Goal: Task Accomplishment & Management: Use online tool/utility

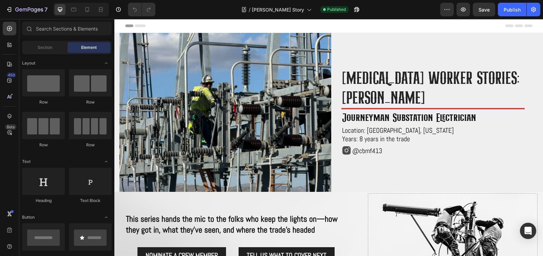
click at [238, 27] on div "Header" at bounding box center [328, 26] width 407 height 14
click at [129, 27] on span "Header" at bounding box center [134, 25] width 15 height 7
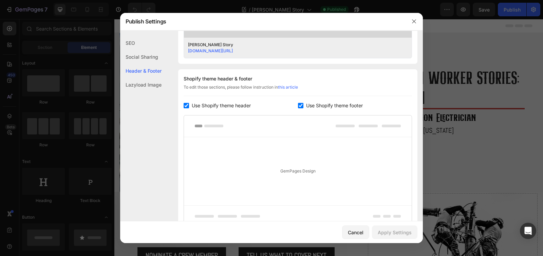
scroll to position [318, 0]
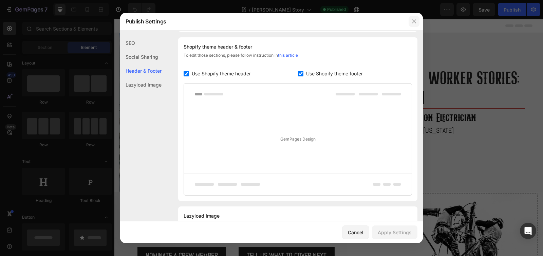
drag, startPoint x: 412, startPoint y: 22, endPoint x: 297, endPoint y: 3, distance: 116.5
click at [412, 22] on icon "button" at bounding box center [413, 21] width 5 height 5
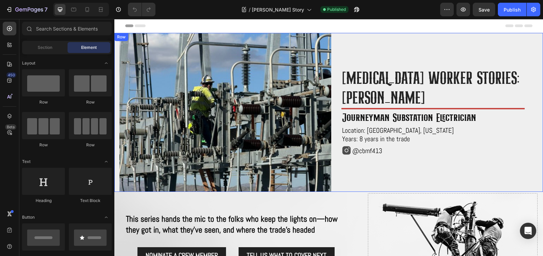
click at [118, 34] on div "Row" at bounding box center [121, 37] width 14 height 8
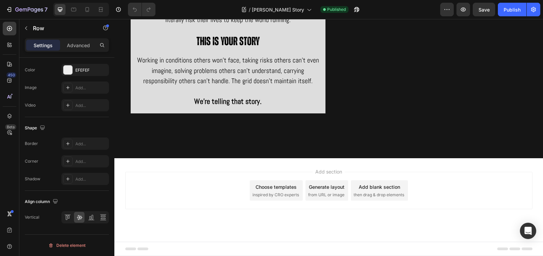
scroll to position [2488, 0]
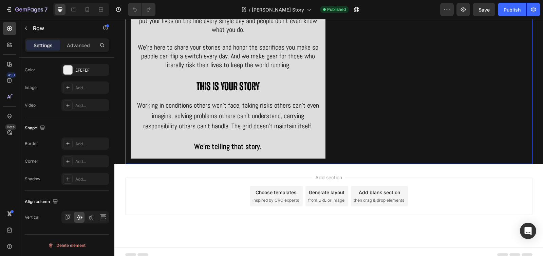
click at [331, 157] on div "We're [MEDICAL_DATA] Industries Heading [MEDICAL_DATA] Industries started becau…" at bounding box center [328, 61] width 407 height 204
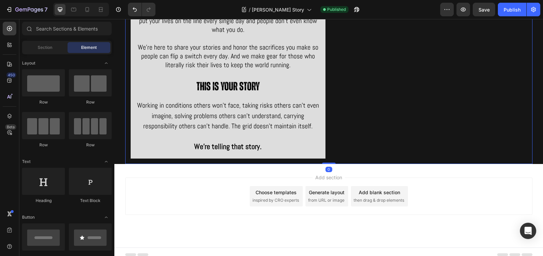
click at [342, 174] on span "Add section" at bounding box center [328, 177] width 32 height 7
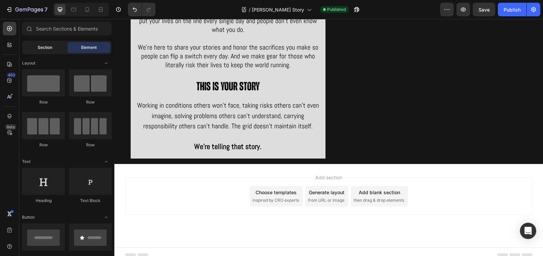
click at [54, 52] on div "Section" at bounding box center [44, 47] width 43 height 11
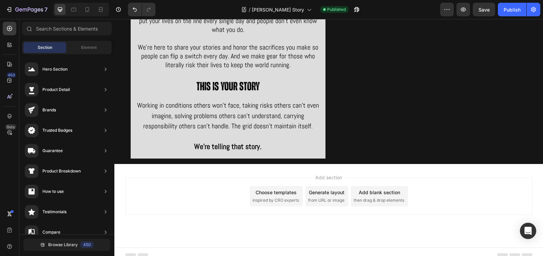
click at [351, 168] on div "Add section Choose templates inspired by CRO experts Generate layout from URL o…" at bounding box center [328, 205] width 428 height 83
click at [510, 10] on div "Publish" at bounding box center [511, 9] width 17 height 7
click at [531, 10] on icon "button" at bounding box center [533, 9] width 5 height 5
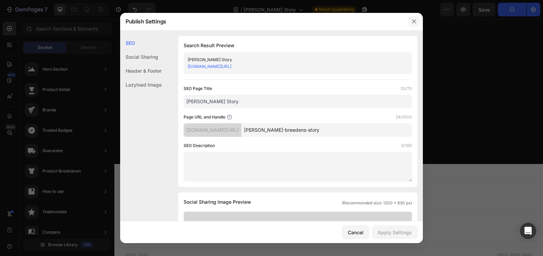
click at [416, 20] on button "button" at bounding box center [413, 21] width 11 height 11
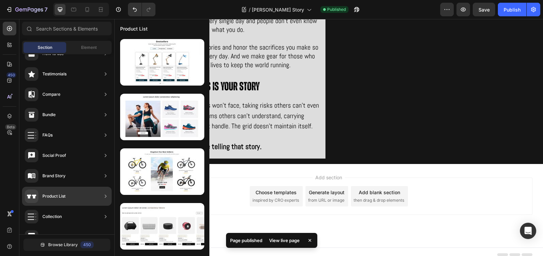
scroll to position [0, 0]
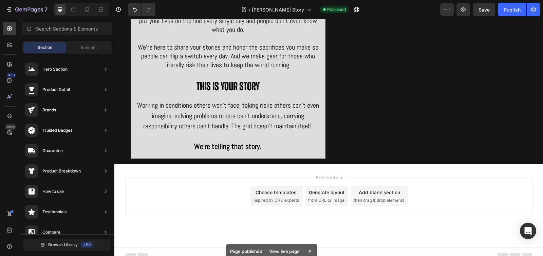
click at [286, 169] on div "Add section Choose templates inspired by CRO experts Generate layout from URL o…" at bounding box center [328, 205] width 428 height 83
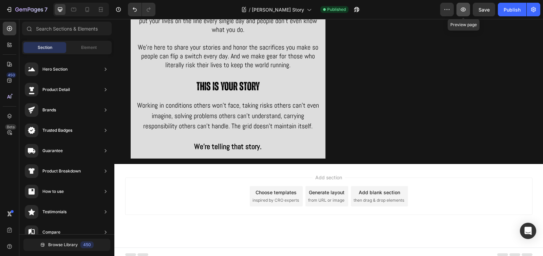
click at [468, 11] on button "button" at bounding box center [463, 10] width 14 height 14
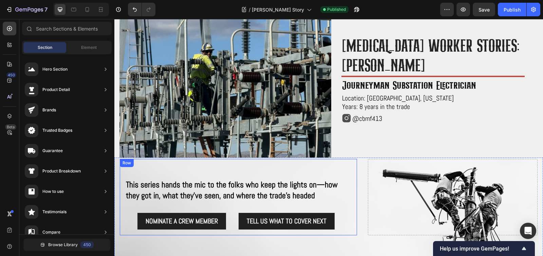
scroll to position [60, 0]
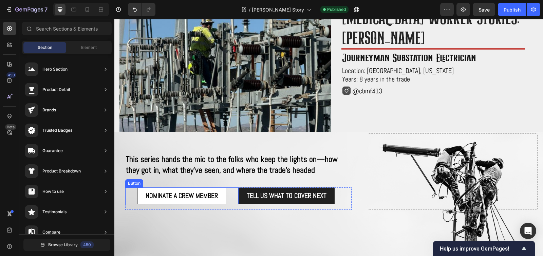
click at [222, 190] on button "NOMINATE A CREW MEMBER" at bounding box center [181, 195] width 89 height 17
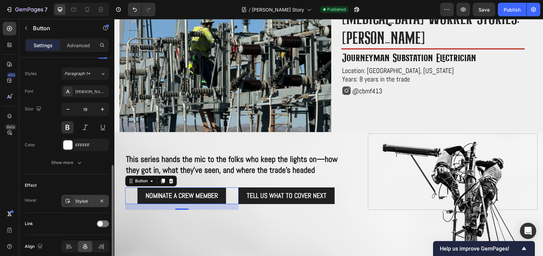
scroll to position [254, 0]
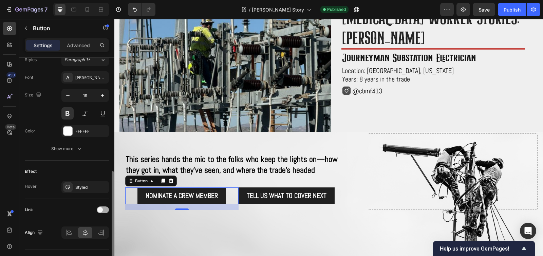
click at [102, 211] on span at bounding box center [99, 209] width 5 height 5
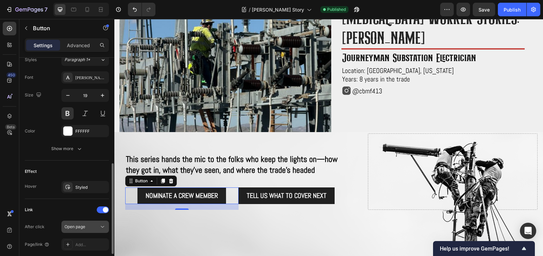
scroll to position [266, 0]
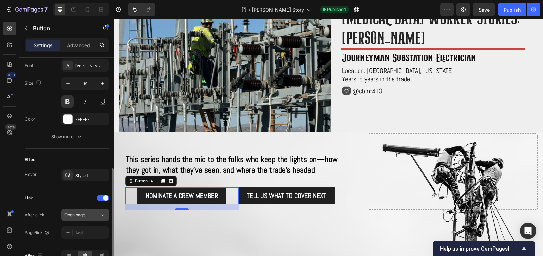
click at [102, 215] on icon at bounding box center [102, 215] width 3 height 2
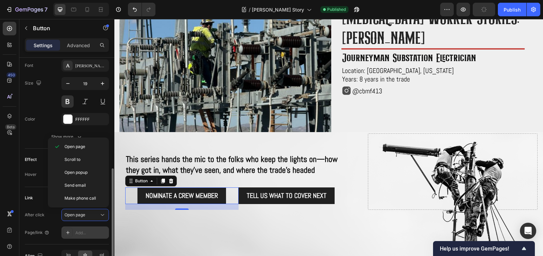
click at [86, 232] on div "Add..." at bounding box center [91, 233] width 32 height 6
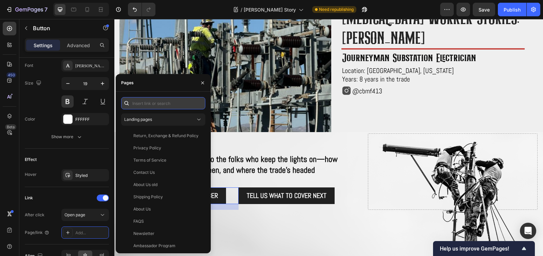
click at [175, 102] on input "text" at bounding box center [163, 103] width 84 height 12
paste input "[URL][DOMAIN_NAME]"
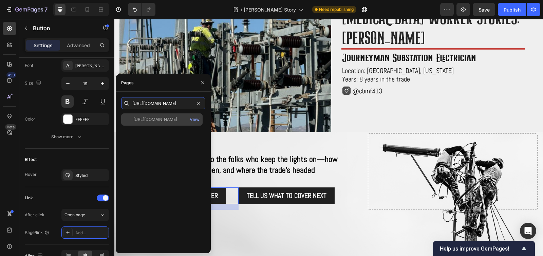
type input "[URL][DOMAIN_NAME]"
click at [175, 116] on div "[URL][DOMAIN_NAME]" at bounding box center [155, 119] width 44 height 6
click at [195, 121] on div "View" at bounding box center [195, 119] width 10 height 6
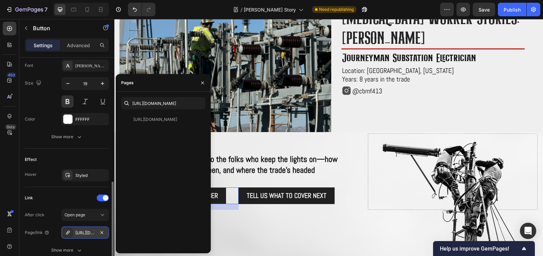
scroll to position [277, 0]
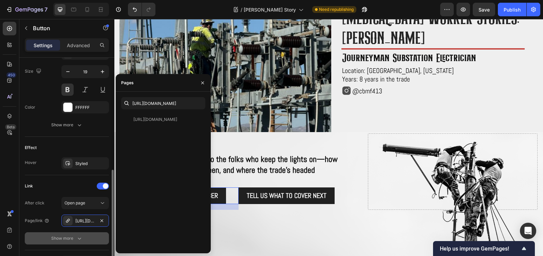
click at [75, 238] on div "Show more" at bounding box center [67, 238] width 32 height 7
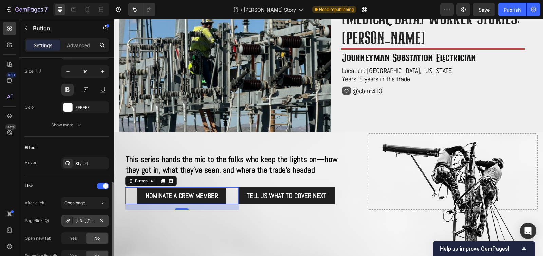
scroll to position [324, 0]
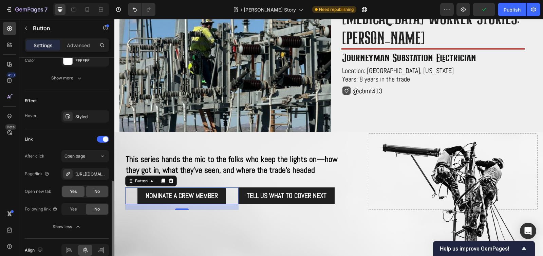
click at [83, 192] on div "Yes" at bounding box center [73, 191] width 22 height 11
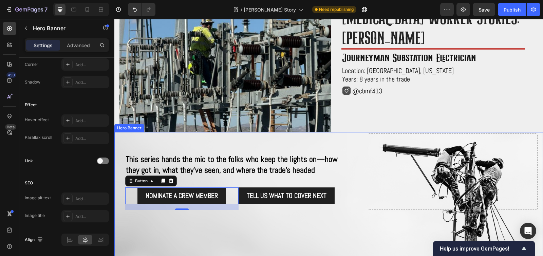
click at [225, 215] on div "Background Image" at bounding box center [328, 200] width 428 height 136
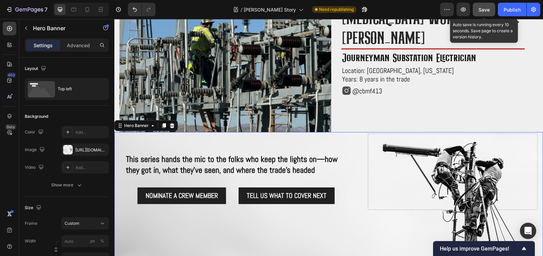
click at [491, 12] on button "Save" at bounding box center [483, 10] width 22 height 14
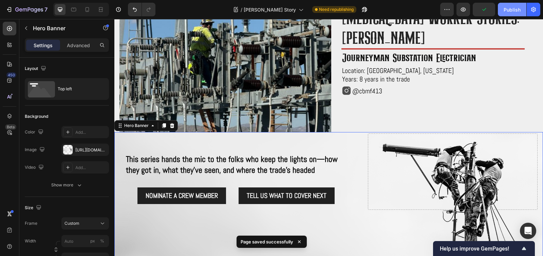
click at [503, 11] on button "Publish" at bounding box center [511, 10] width 28 height 14
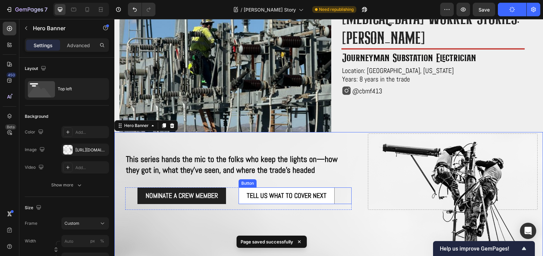
click at [286, 198] on button "Tell us what to cover next" at bounding box center [286, 195] width 96 height 17
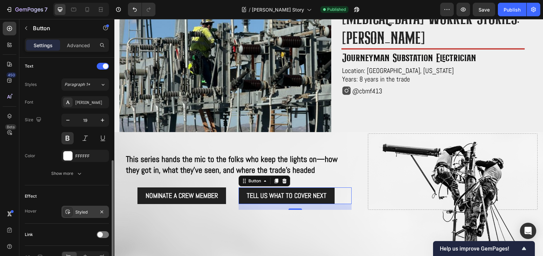
scroll to position [269, 0]
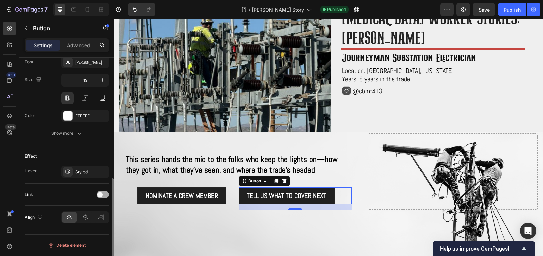
click at [101, 197] on div at bounding box center [103, 194] width 12 height 7
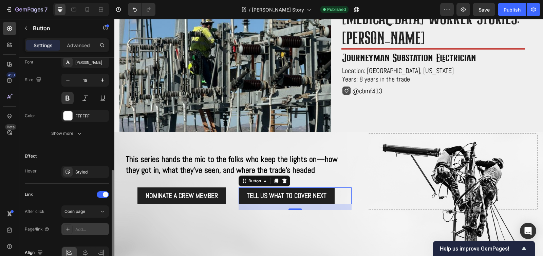
click at [83, 225] on div "Add..." at bounding box center [84, 229] width 47 height 12
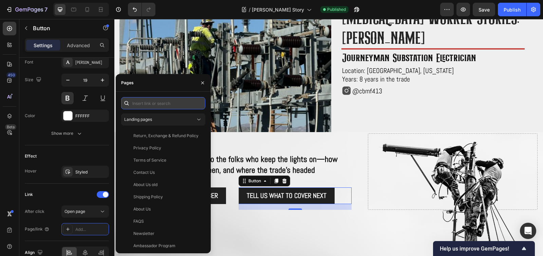
click at [158, 104] on input "text" at bounding box center [163, 103] width 84 height 12
paste input "[URL][DOMAIN_NAME]"
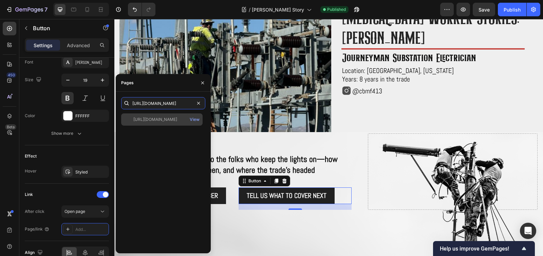
type input "[URL][DOMAIN_NAME]"
click at [160, 121] on div "[URL][DOMAIN_NAME]" at bounding box center [155, 119] width 44 height 6
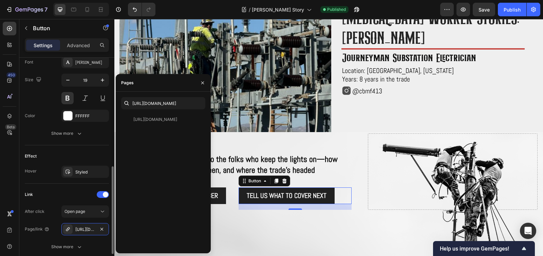
scroll to position [319, 0]
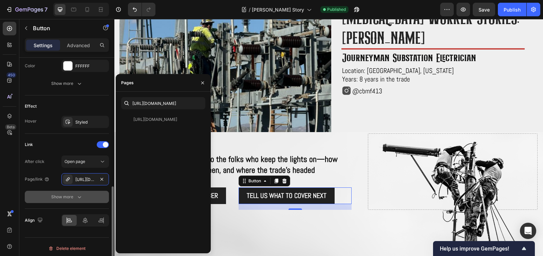
click at [76, 197] on icon "button" at bounding box center [79, 196] width 7 height 7
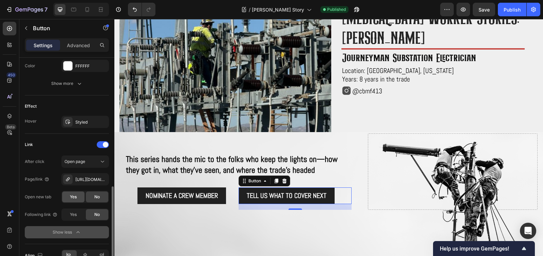
click at [76, 200] on div "Yes" at bounding box center [73, 196] width 22 height 11
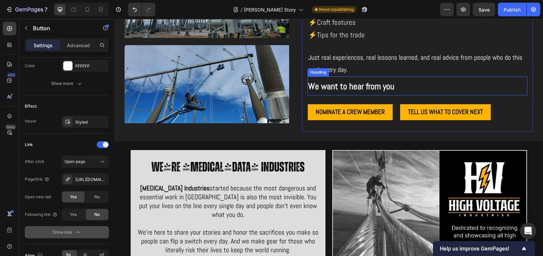
scroll to position [2202, 0]
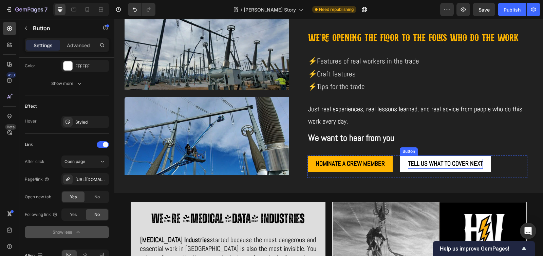
click at [433, 165] on span "Tell us what to cover next" at bounding box center [445, 163] width 75 height 8
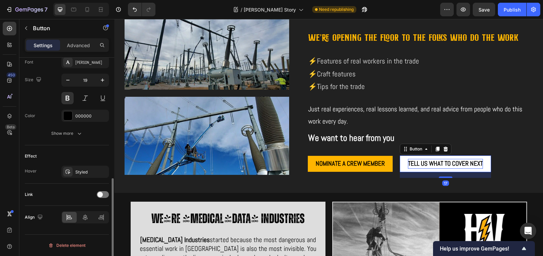
scroll to position [269, 0]
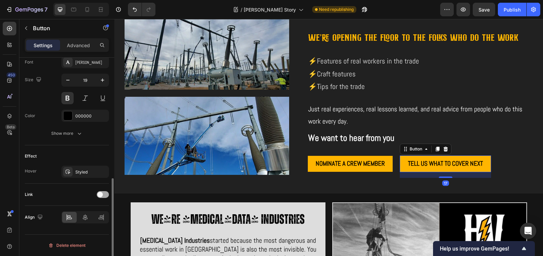
click at [102, 196] on div at bounding box center [103, 194] width 12 height 7
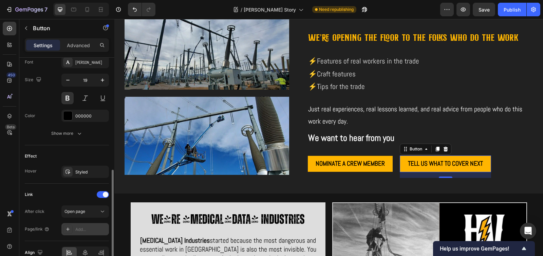
click at [80, 226] on div "Add..." at bounding box center [84, 229] width 47 height 12
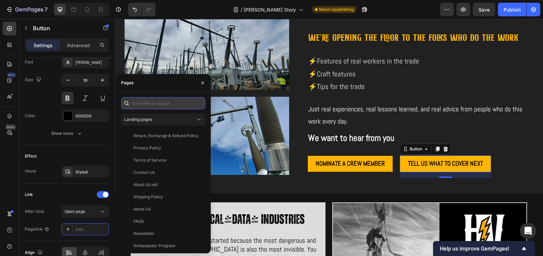
click at [184, 105] on input "text" at bounding box center [163, 103] width 84 height 12
paste input "[URL][DOMAIN_NAME]"
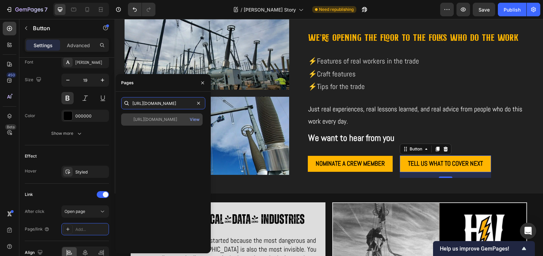
type input "[URL][DOMAIN_NAME]"
click at [177, 118] on div "[URL][DOMAIN_NAME]" at bounding box center [155, 119] width 44 height 6
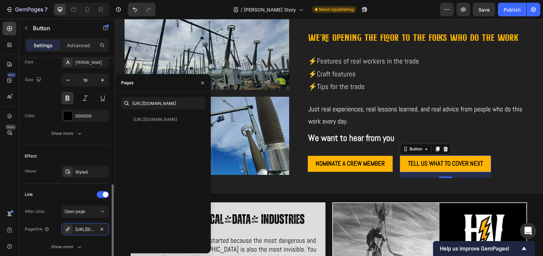
scroll to position [317, 0]
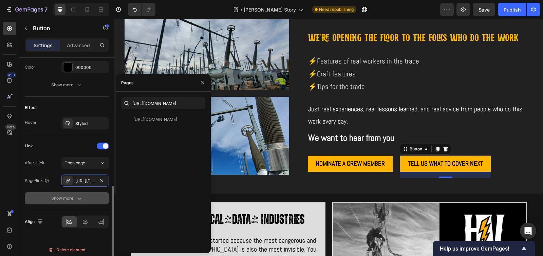
click at [76, 199] on icon "button" at bounding box center [79, 198] width 7 height 7
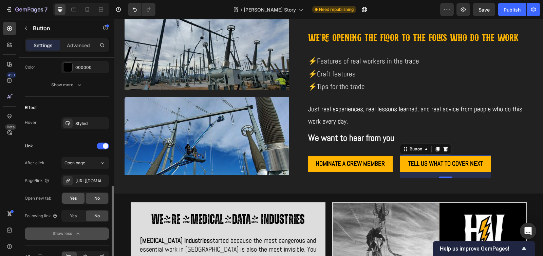
click at [76, 200] on span "Yes" at bounding box center [73, 198] width 7 height 6
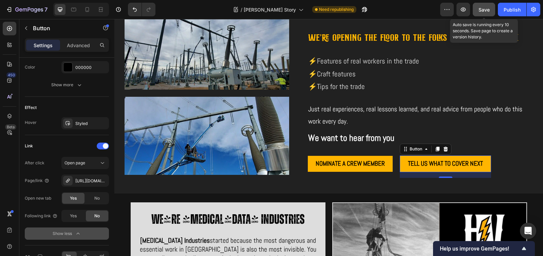
click at [489, 13] on button "Save" at bounding box center [483, 10] width 22 height 14
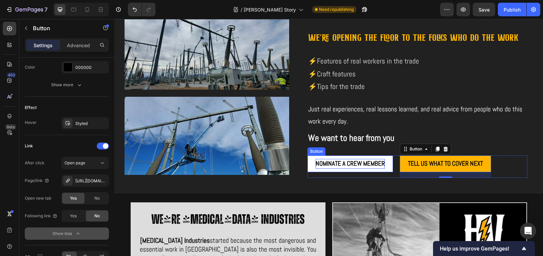
click at [382, 167] on p "NOMINATE A CREW MEMBER" at bounding box center [349, 164] width 69 height 10
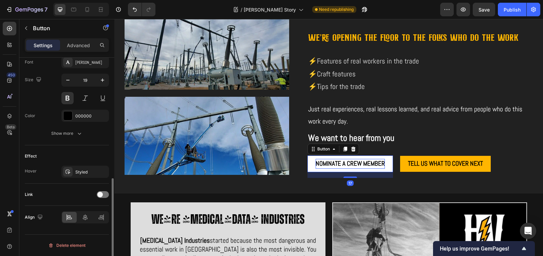
scroll to position [269, 0]
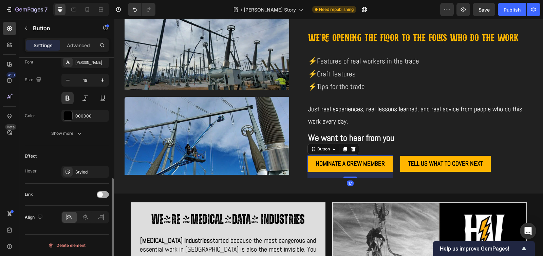
click at [103, 196] on div at bounding box center [103, 194] width 12 height 7
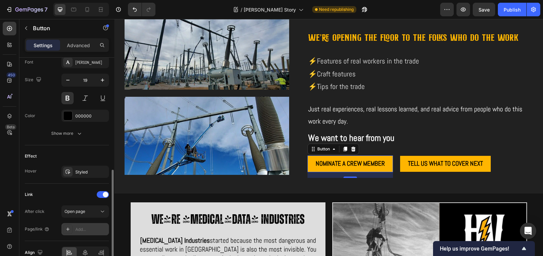
click at [78, 228] on div "Add..." at bounding box center [91, 229] width 32 height 6
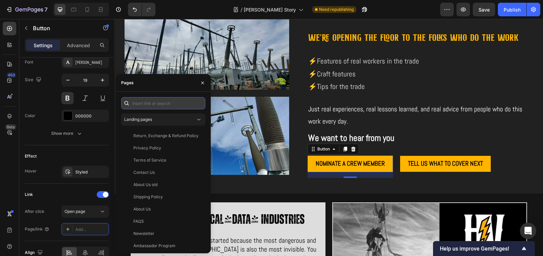
click at [159, 104] on input "text" at bounding box center [163, 103] width 84 height 12
paste input "[URL][DOMAIN_NAME]"
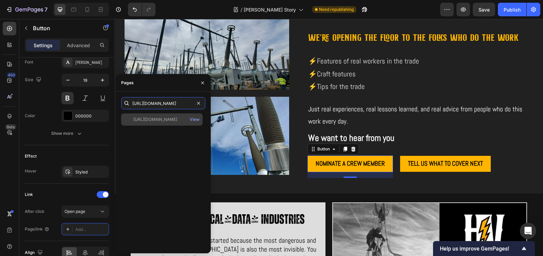
type input "[URL][DOMAIN_NAME]"
click at [162, 116] on div "[URL][DOMAIN_NAME] View" at bounding box center [161, 119] width 81 height 12
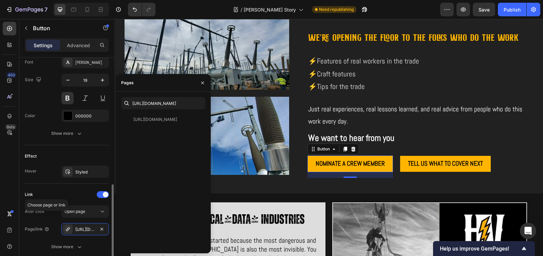
scroll to position [322, 0]
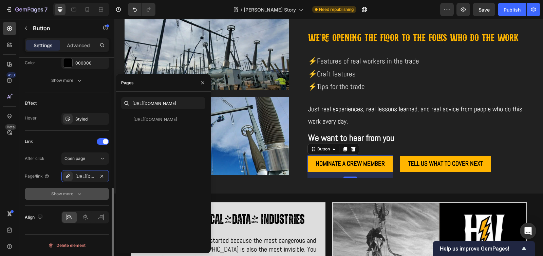
click at [72, 194] on div "Show more" at bounding box center [67, 193] width 32 height 7
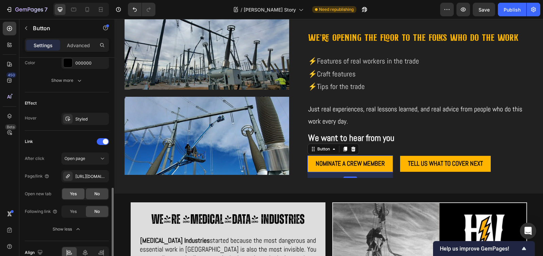
click at [78, 197] on div "Yes" at bounding box center [73, 193] width 22 height 11
click at [508, 9] on div "Publish" at bounding box center [511, 9] width 17 height 7
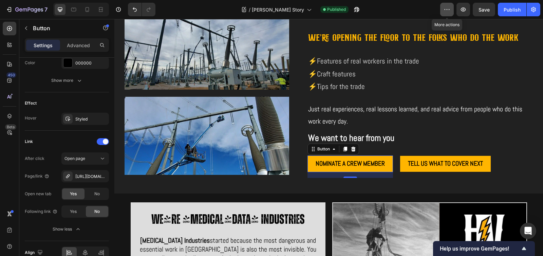
click at [449, 10] on icon "button" at bounding box center [446, 9] width 7 height 7
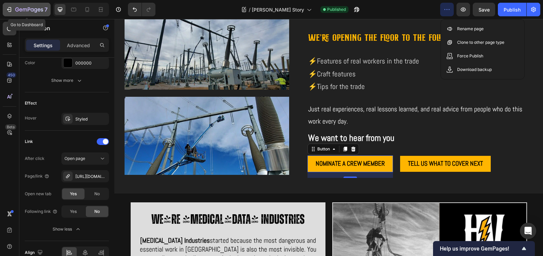
click at [6, 10] on icon "button" at bounding box center [9, 9] width 7 height 7
